Goal: Transaction & Acquisition: Purchase product/service

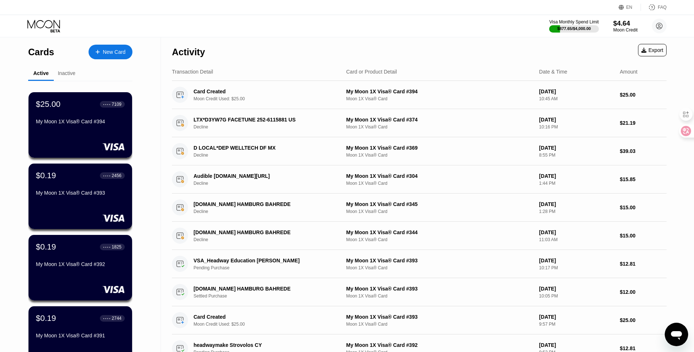
click at [625, 27] on div "$4.64" at bounding box center [625, 23] width 25 height 8
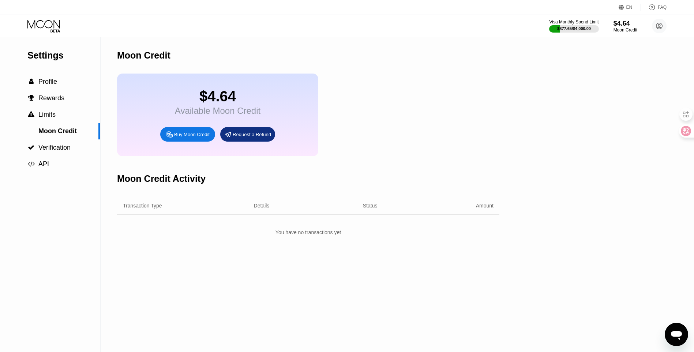
click at [196, 137] on div "Buy Moon Credit" at bounding box center [191, 134] width 35 height 6
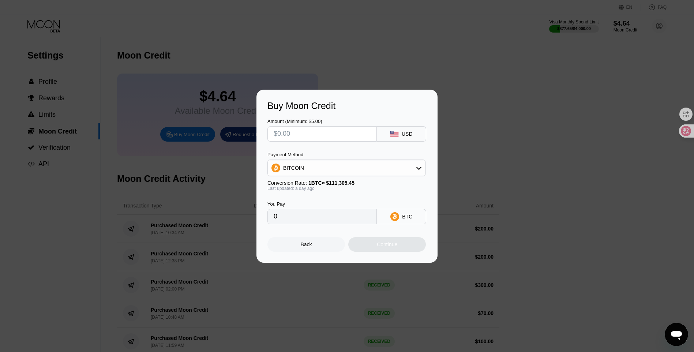
click at [322, 135] on input "text" at bounding box center [322, 134] width 97 height 15
type input "$2"
type input "0.00001799"
type input "$200"
type input "0.00179893"
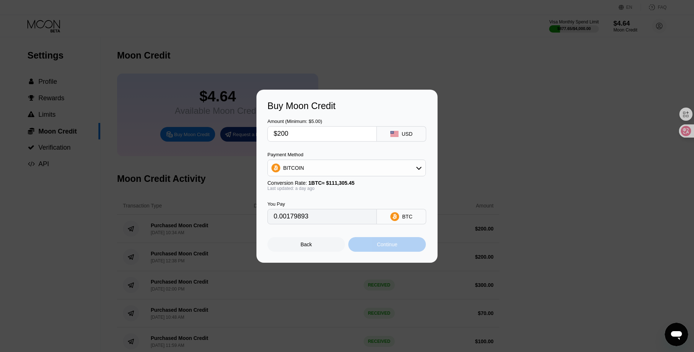
click at [387, 247] on div "Continue" at bounding box center [387, 244] width 20 height 6
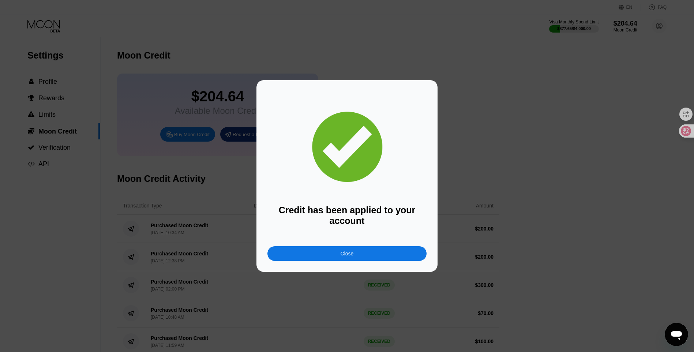
click at [312, 270] on div "Credit has been applied to your account Close" at bounding box center [346, 176] width 181 height 192
click at [351, 255] on div "Close" at bounding box center [346, 253] width 13 height 6
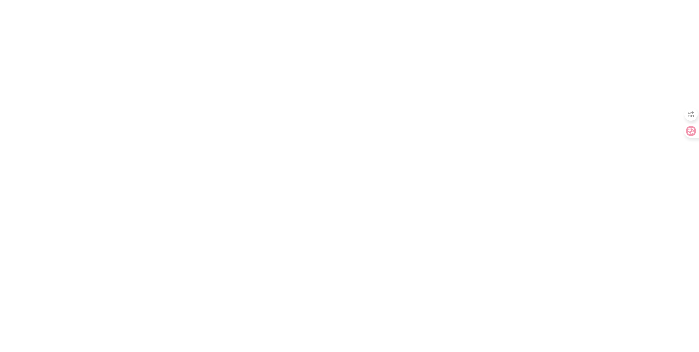
click at [52, 312] on div at bounding box center [349, 176] width 699 height 352
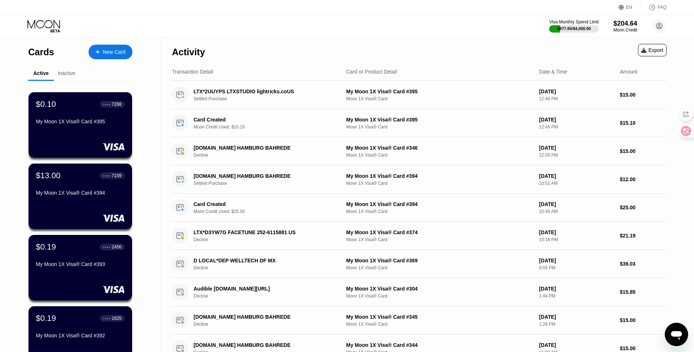
click at [9, 137] on div "Cards New Card Active Inactive $0.10 ● ● ● ● 7268 My Moon 1X Visa® Card #395 $1…" at bounding box center [80, 259] width 161 height 445
click at [110, 54] on div "New Card" at bounding box center [114, 52] width 23 height 6
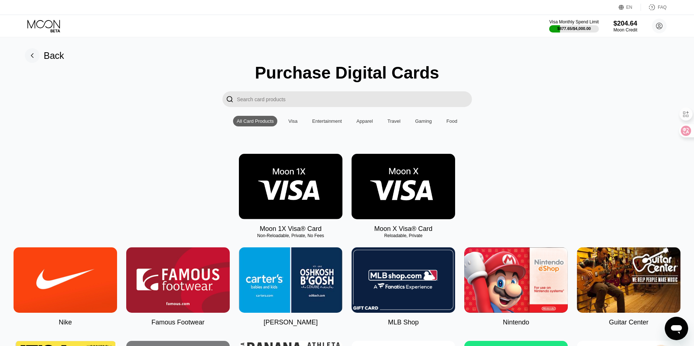
click at [302, 178] on img at bounding box center [290, 186] width 103 height 65
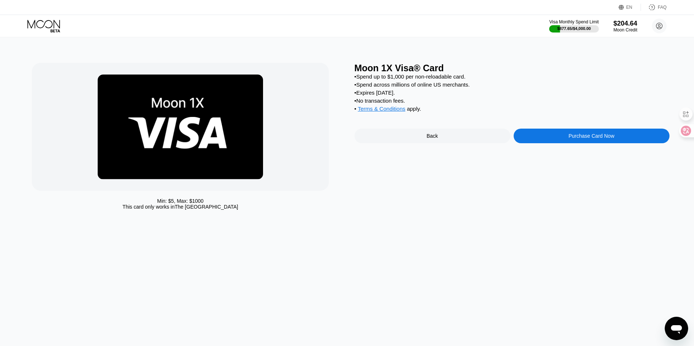
click at [585, 143] on div "Purchase Card Now" at bounding box center [591, 136] width 156 height 15
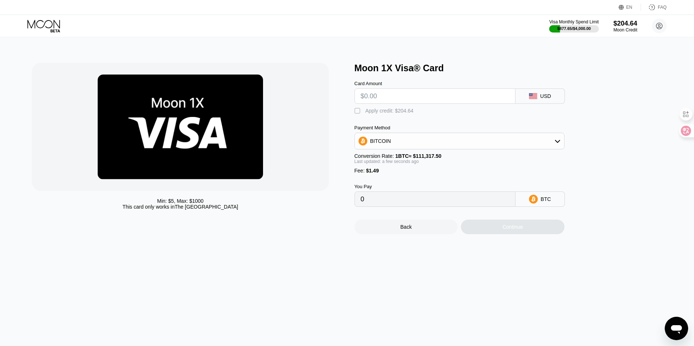
click at [357, 114] on div "" at bounding box center [357, 111] width 7 height 7
click at [399, 102] on input "text" at bounding box center [435, 96] width 148 height 15
type input "$28"
click at [536, 234] on div "Continue" at bounding box center [512, 227] width 103 height 15
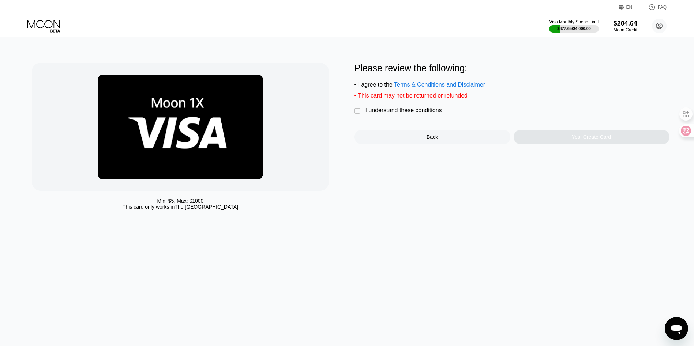
drag, startPoint x: 433, startPoint y: 117, endPoint x: 577, endPoint y: 141, distance: 146.4
click at [433, 114] on div "I understand these conditions" at bounding box center [403, 110] width 76 height 7
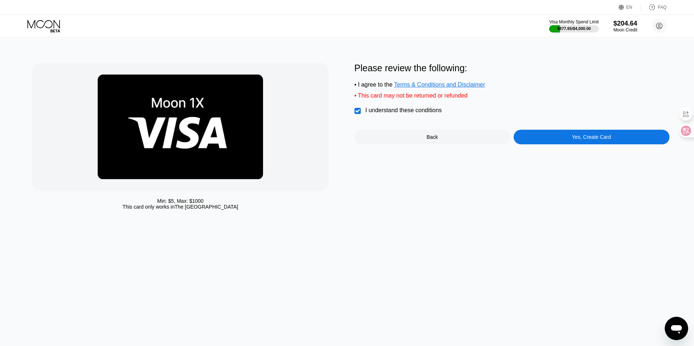
click at [576, 139] on div "Yes, Create Card" at bounding box center [591, 137] width 156 height 15
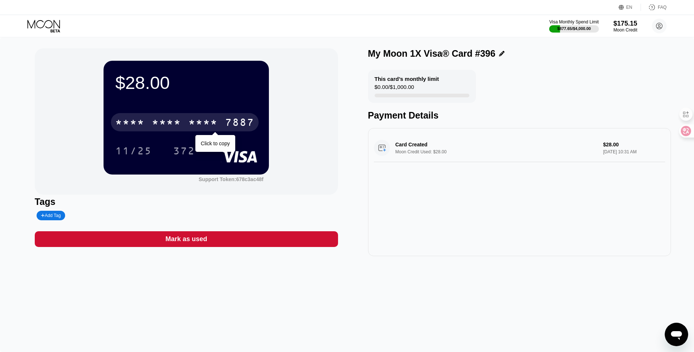
click at [215, 124] on div "* * * *" at bounding box center [202, 123] width 29 height 12
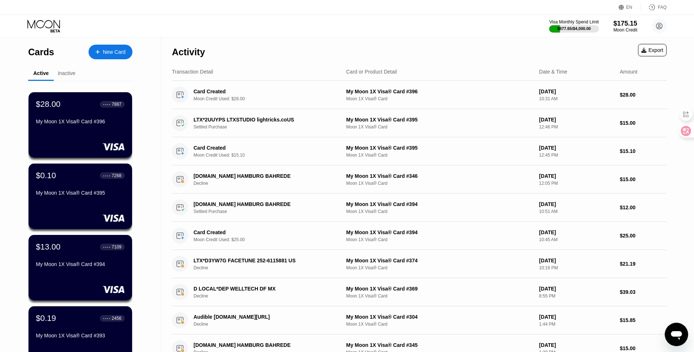
click at [151, 303] on div "Cards New Card Active Inactive $28.00 ● ● ● ● 7887 My Moon 1X Visa® Card #396 $…" at bounding box center [80, 259] width 161 height 445
